Goal: Task Accomplishment & Management: Manage account settings

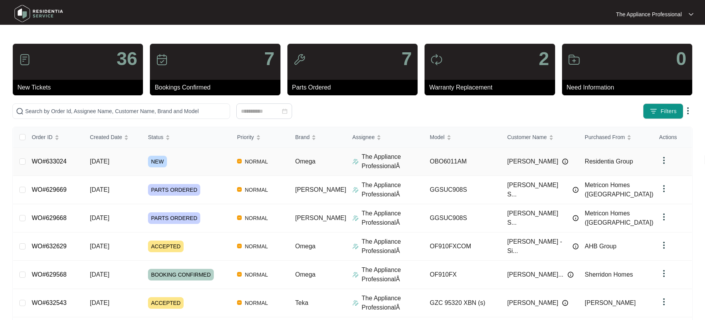
click at [133, 161] on td "[DATE]" at bounding box center [113, 162] width 58 height 28
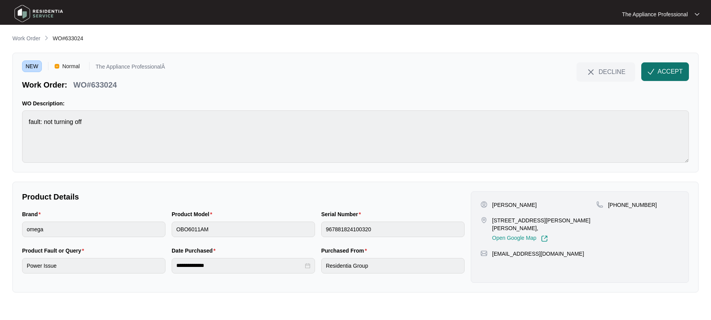
click at [658, 68] on span "ACCEPT" at bounding box center [669, 71] width 25 height 9
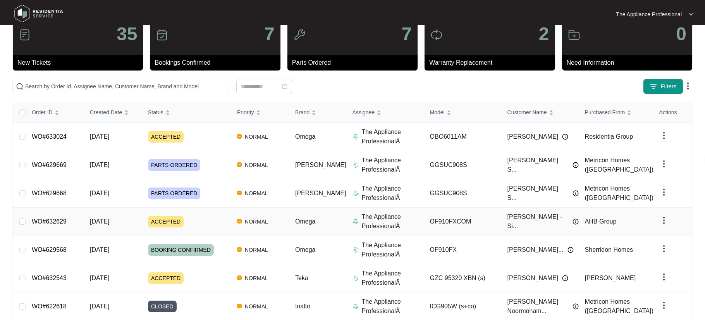
scroll to position [136, 0]
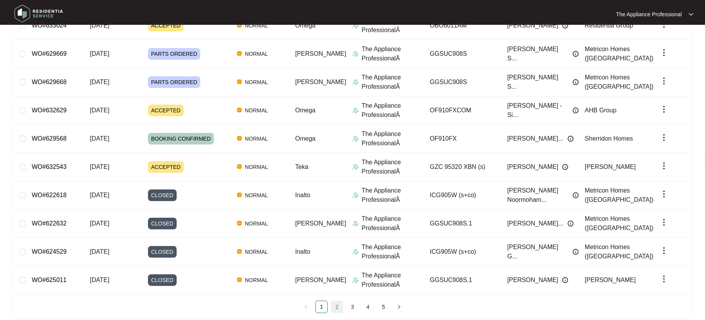
click at [336, 305] on link "2" at bounding box center [337, 307] width 12 height 12
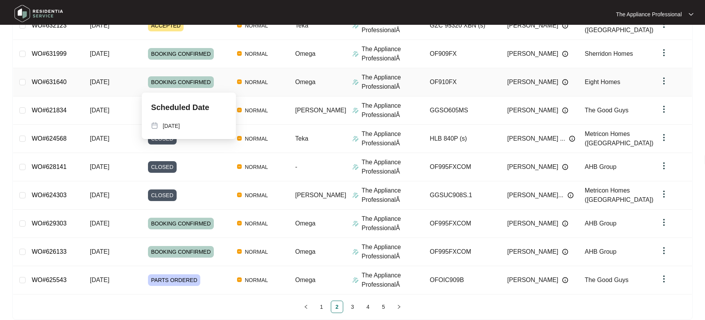
click at [197, 84] on span "BOOKING CONFIRMED" at bounding box center [181, 82] width 66 height 12
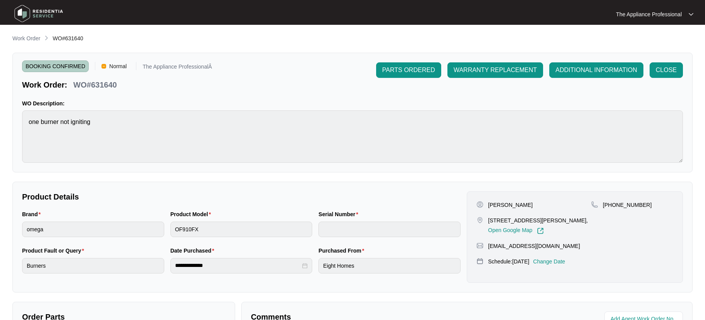
click at [559, 261] on p "Change Date" at bounding box center [549, 262] width 32 height 8
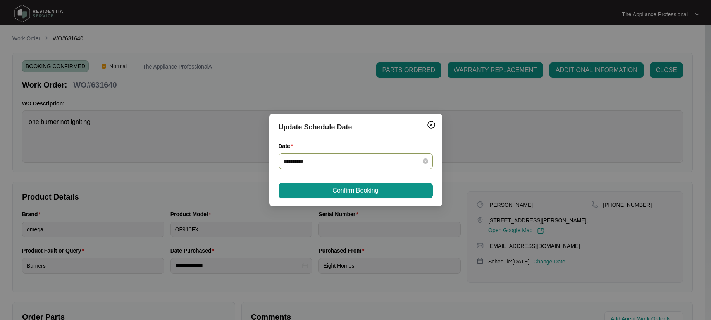
click at [402, 155] on div "**********" at bounding box center [355, 160] width 154 height 15
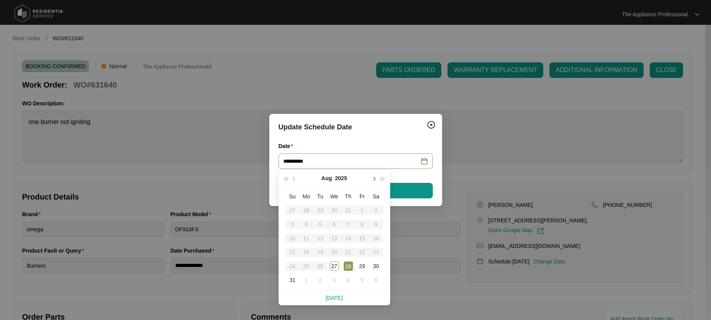
click at [375, 179] on button "button" at bounding box center [373, 177] width 9 height 15
click at [432, 124] on img "Close" at bounding box center [430, 124] width 9 height 9
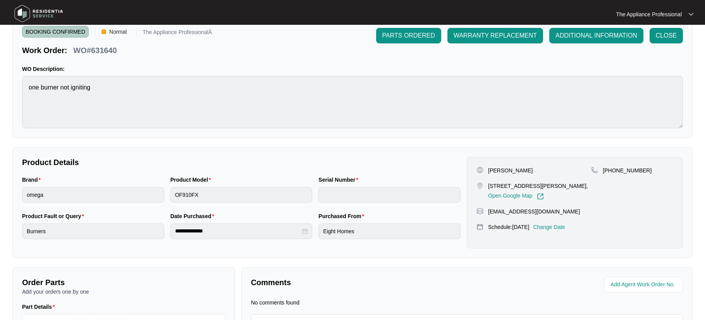
scroll to position [121, 0]
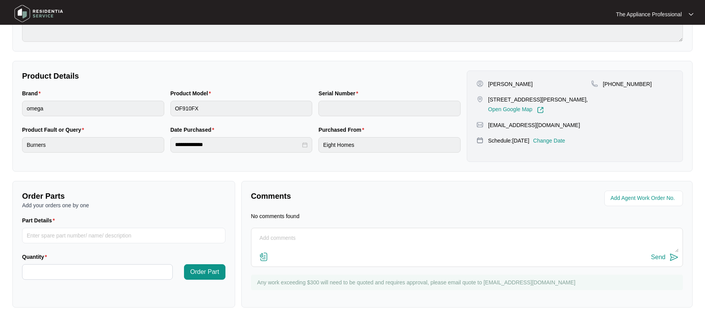
drag, startPoint x: 264, startPoint y: 237, endPoint x: 275, endPoint y: 230, distance: 12.7
click at [264, 237] on textarea at bounding box center [466, 242] width 423 height 20
type textarea "Have to reschedule as customer is not available."
click at [663, 257] on div "Send" at bounding box center [658, 257] width 14 height 7
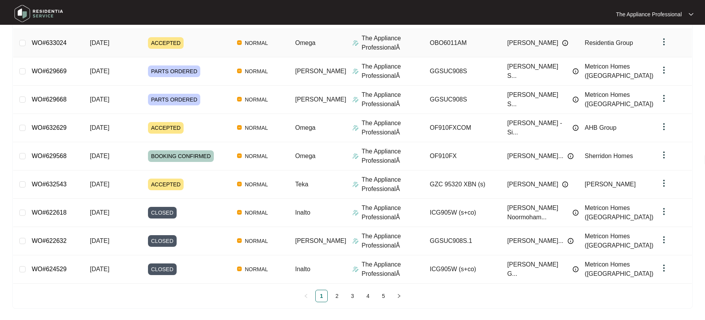
scroll to position [148, 0]
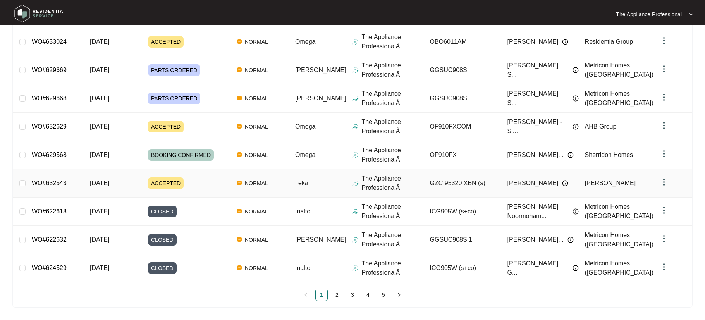
click at [109, 186] on span "[DATE]" at bounding box center [99, 183] width 19 height 7
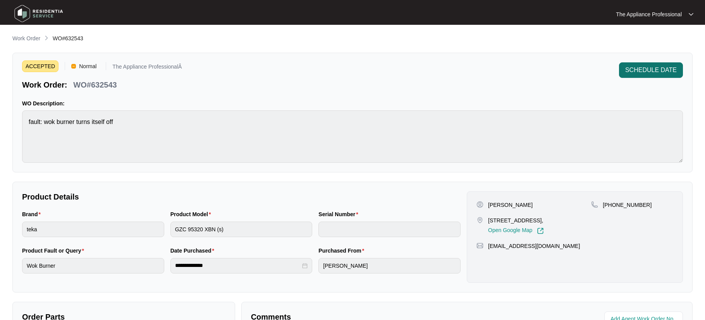
click at [644, 68] on span "SCHEDULE DATE" at bounding box center [651, 69] width 52 height 9
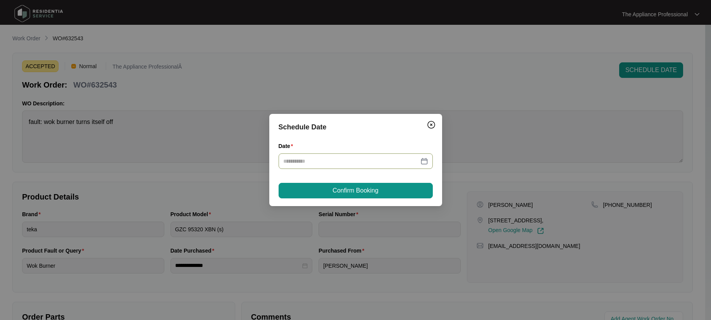
click at [423, 162] on div at bounding box center [355, 161] width 145 height 9
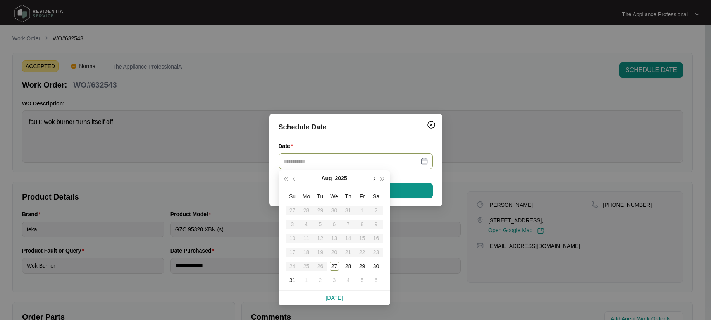
click at [373, 179] on span "button" at bounding box center [374, 179] width 4 height 4
type input "**********"
click at [307, 208] on div "1" at bounding box center [306, 210] width 9 height 9
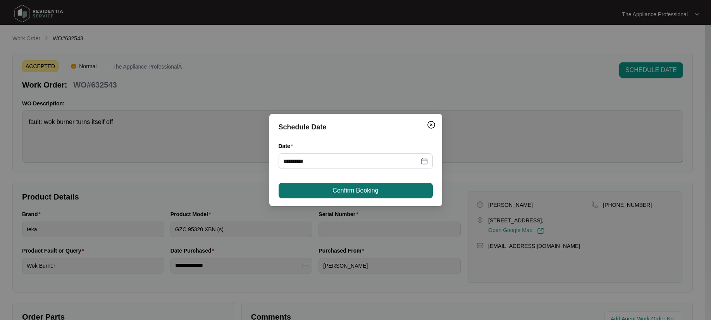
click at [337, 189] on span "Confirm Booking" at bounding box center [355, 190] width 46 height 9
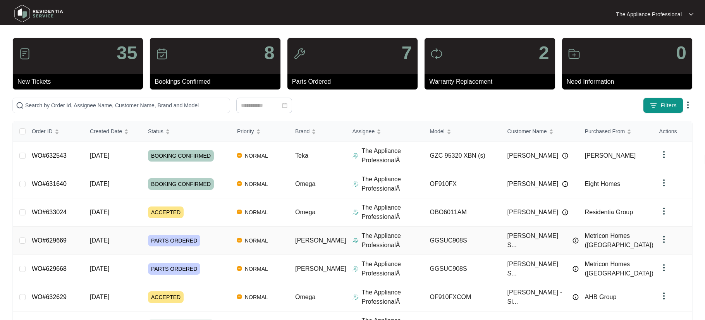
scroll to position [145, 0]
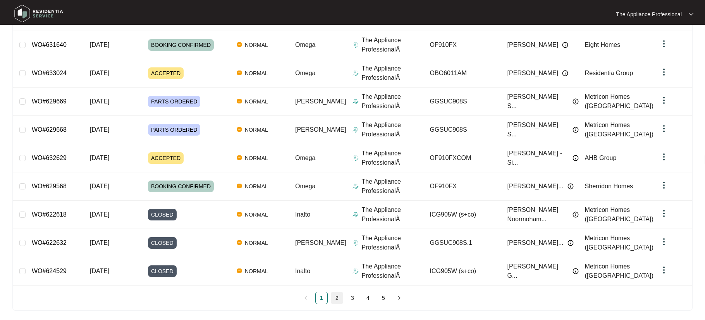
click at [343, 294] on li "2" at bounding box center [337, 298] width 12 height 12
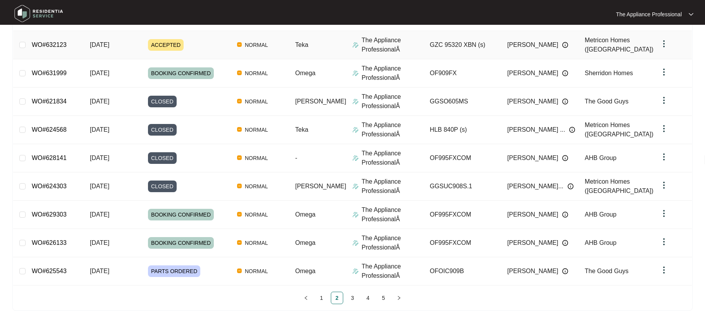
click at [155, 43] on span "ACCEPTED" at bounding box center [166, 45] width 36 height 12
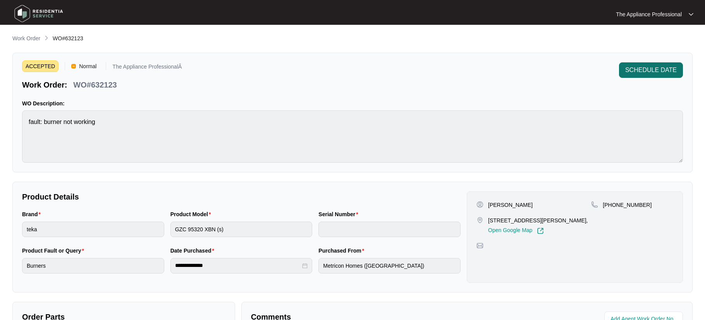
click at [649, 69] on span "SCHEDULE DATE" at bounding box center [651, 69] width 52 height 9
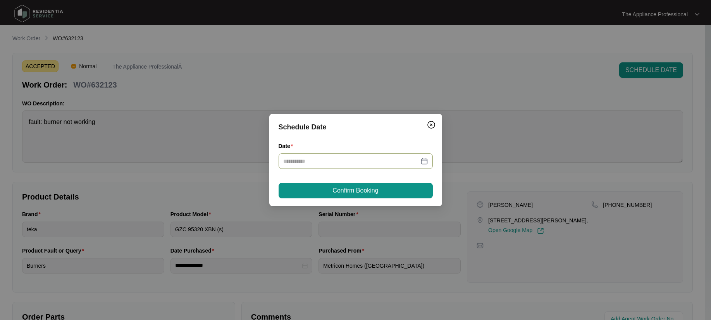
click at [424, 162] on div at bounding box center [355, 161] width 145 height 9
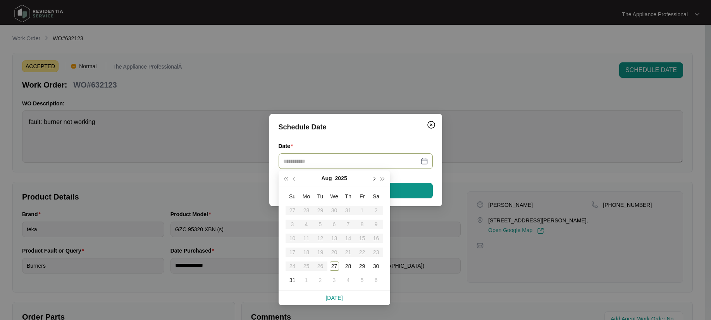
click at [374, 177] on span "button" at bounding box center [374, 179] width 4 height 4
type input "**********"
click at [306, 212] on div "1" at bounding box center [306, 210] width 9 height 9
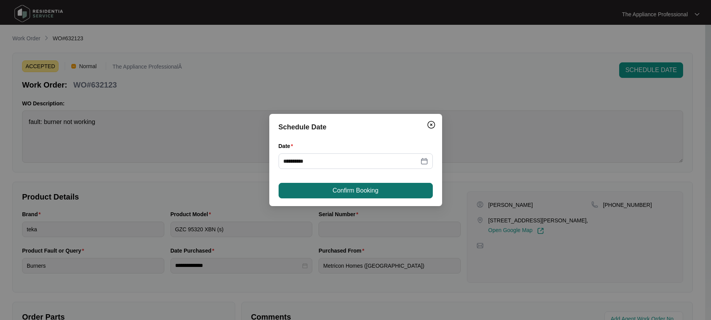
click at [337, 195] on span "Confirm Booking" at bounding box center [355, 190] width 46 height 9
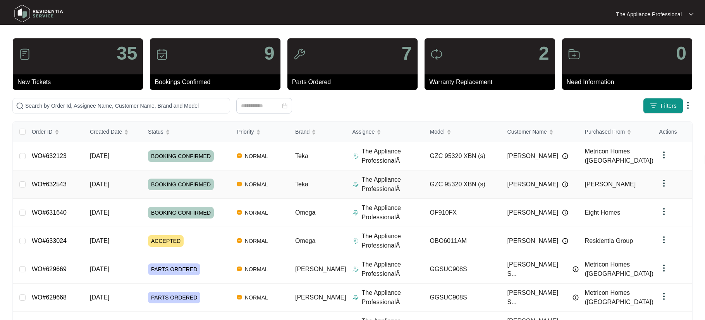
scroll to position [148, 0]
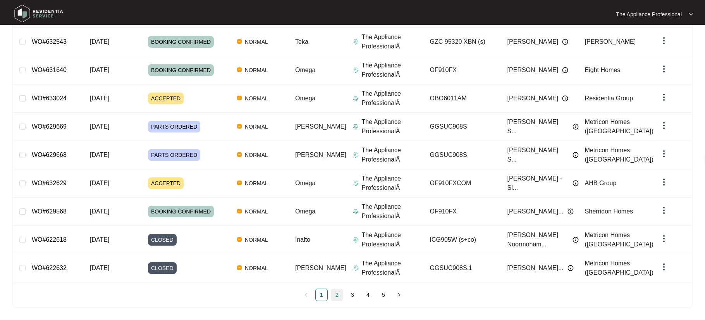
click at [334, 293] on link "2" at bounding box center [337, 295] width 12 height 12
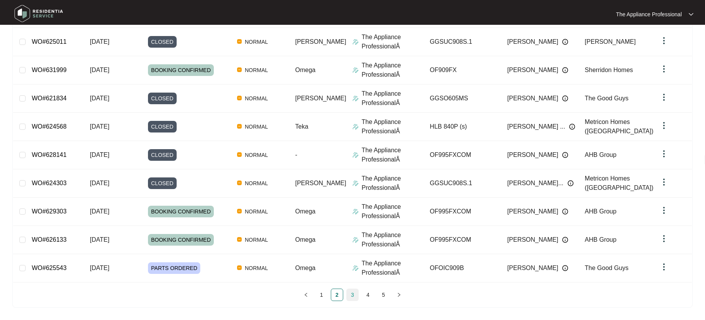
click at [353, 296] on link "3" at bounding box center [353, 295] width 12 height 12
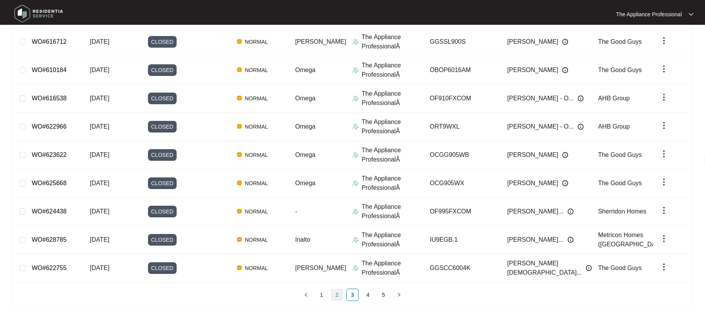
click at [337, 296] on link "2" at bounding box center [337, 295] width 12 height 12
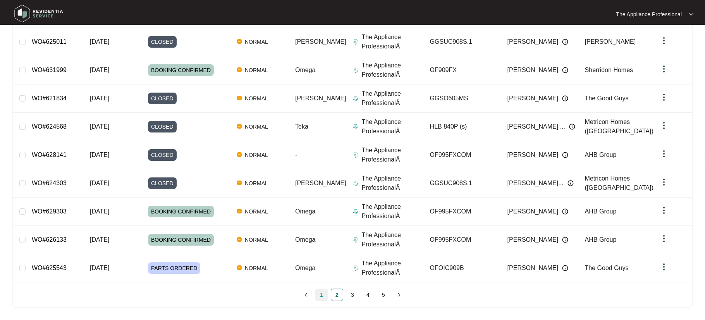
click at [321, 295] on link "1" at bounding box center [322, 295] width 12 height 12
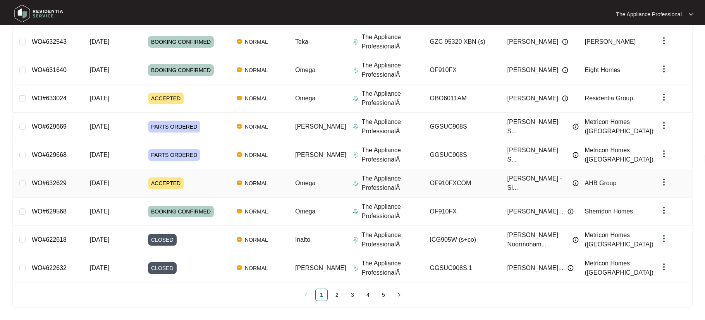
click at [56, 183] on link "WO#632629" at bounding box center [49, 183] width 35 height 7
